Goal: Browse casually

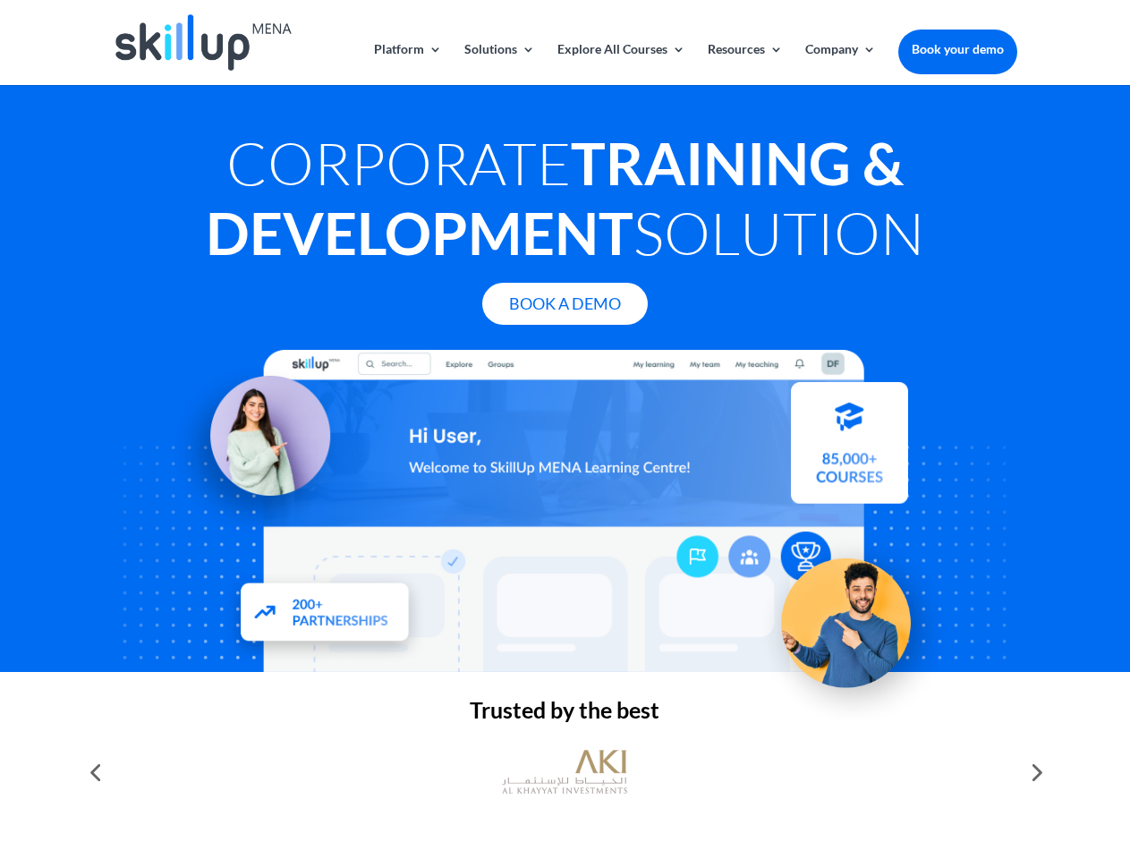
click at [564, 429] on div at bounding box center [564, 511] width 903 height 322
click at [498, 63] on link "Solutions" at bounding box center [499, 64] width 71 height 42
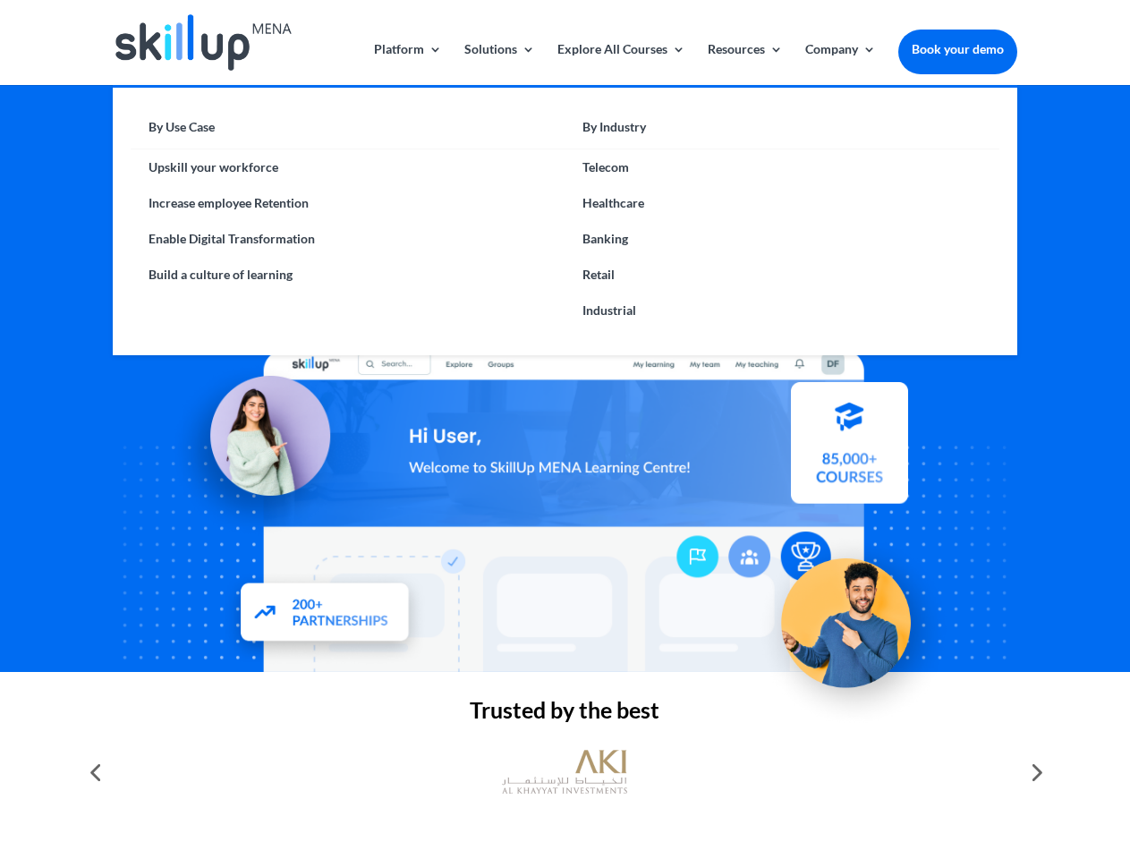
click at [620, 63] on link "Explore All Courses" at bounding box center [621, 64] width 128 height 42
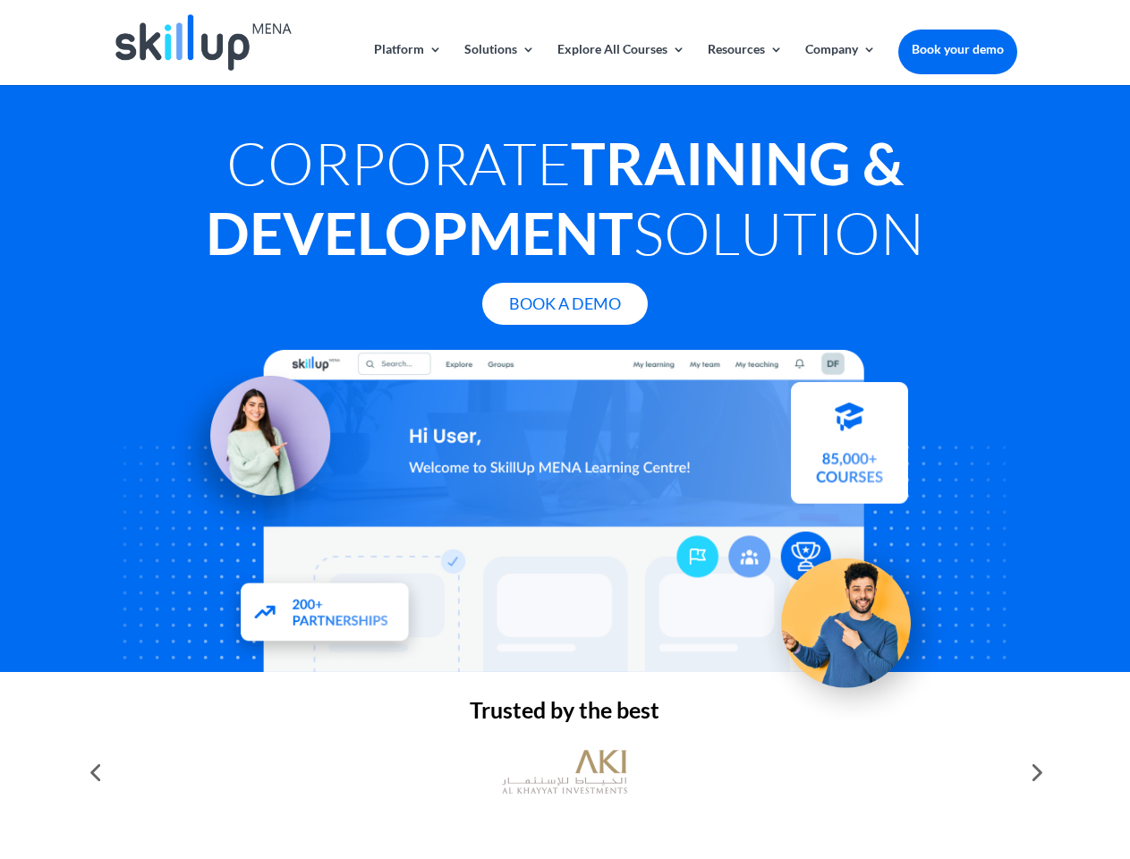
click at [743, 63] on link "Resources" at bounding box center [744, 64] width 75 height 42
click at [840, 63] on link "Company" at bounding box center [840, 64] width 71 height 42
click at [564, 772] on img at bounding box center [564, 772] width 125 height 63
